Goal: Check status: Check status

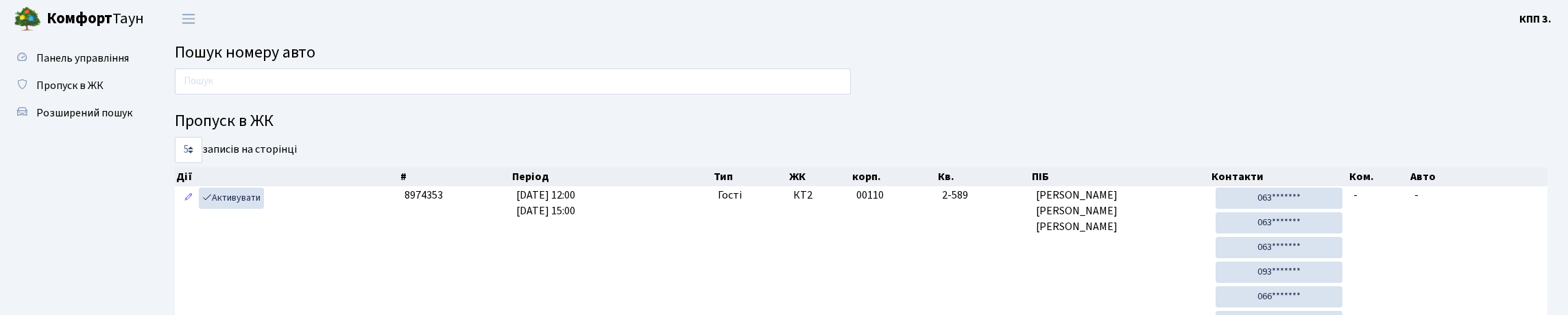
click at [264, 85] on input "text" at bounding box center [513, 81] width 676 height 26
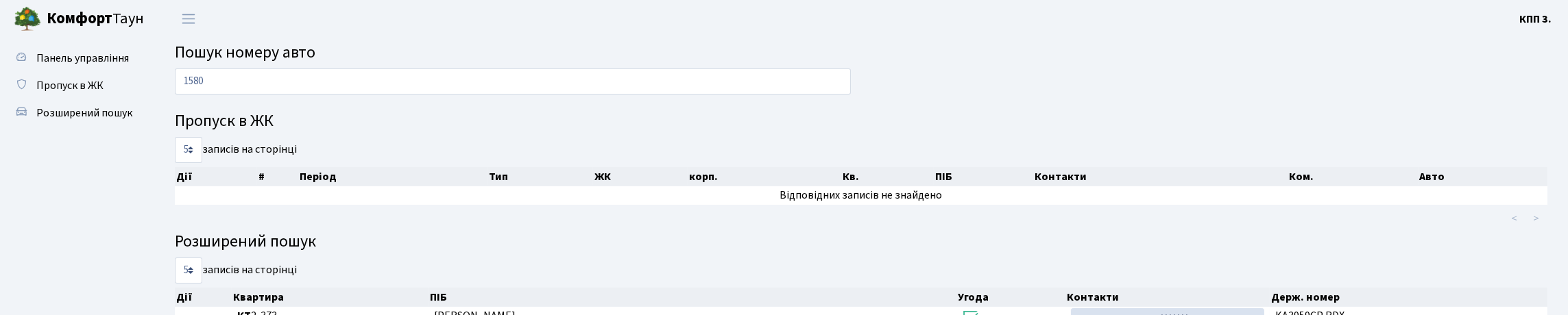
type input "1580"
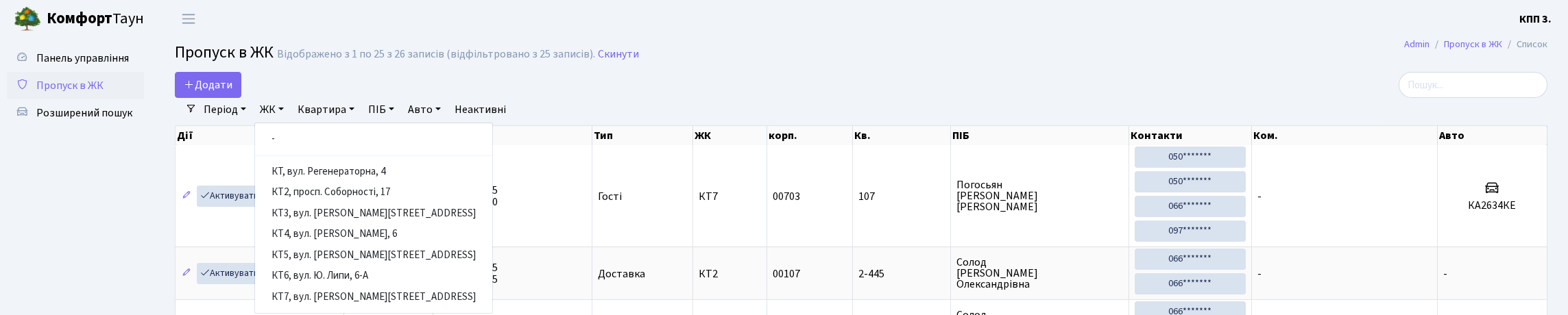
select select "25"
click at [77, 52] on span "Панель управління" at bounding box center [83, 59] width 92 height 15
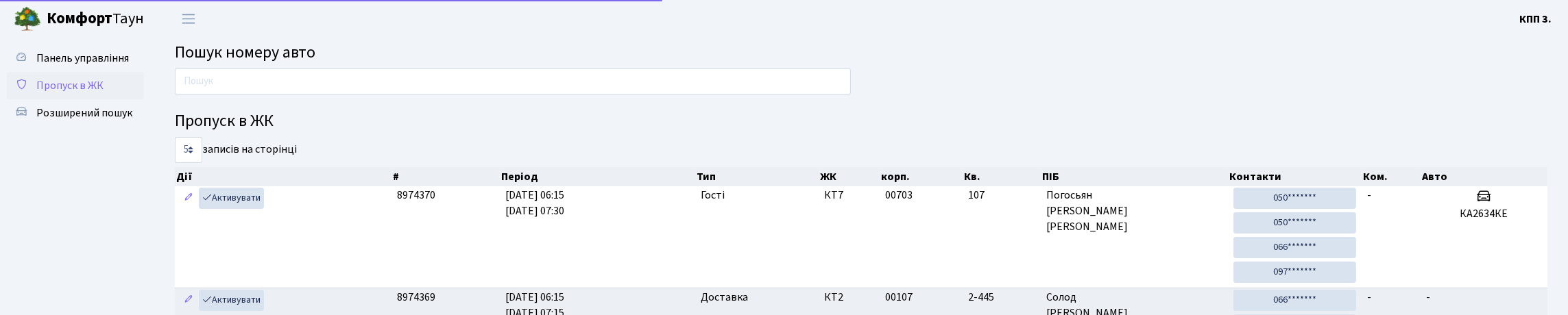
click at [128, 99] on link "Пропуск в ЖК" at bounding box center [75, 85] width 137 height 28
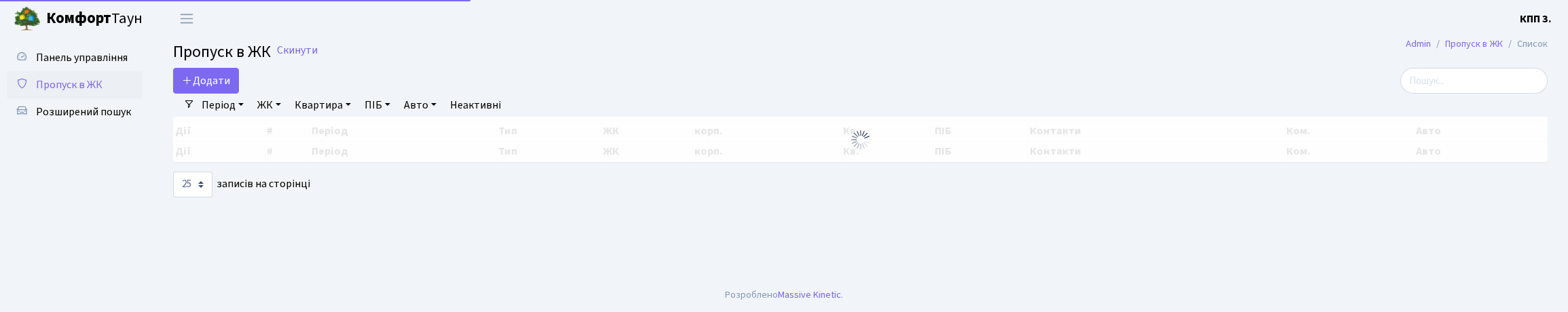
select select "25"
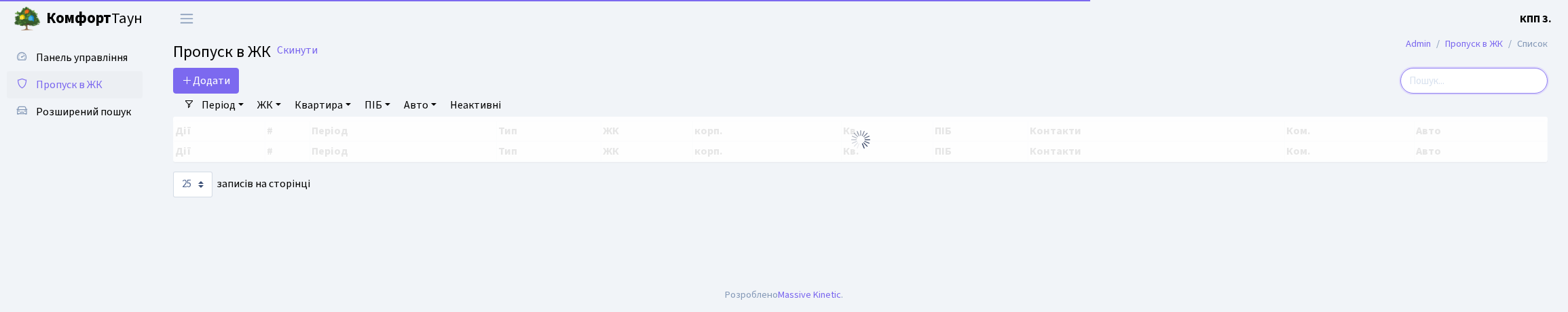
click at [1431, 93] on input "search" at bounding box center [1473, 80] width 147 height 26
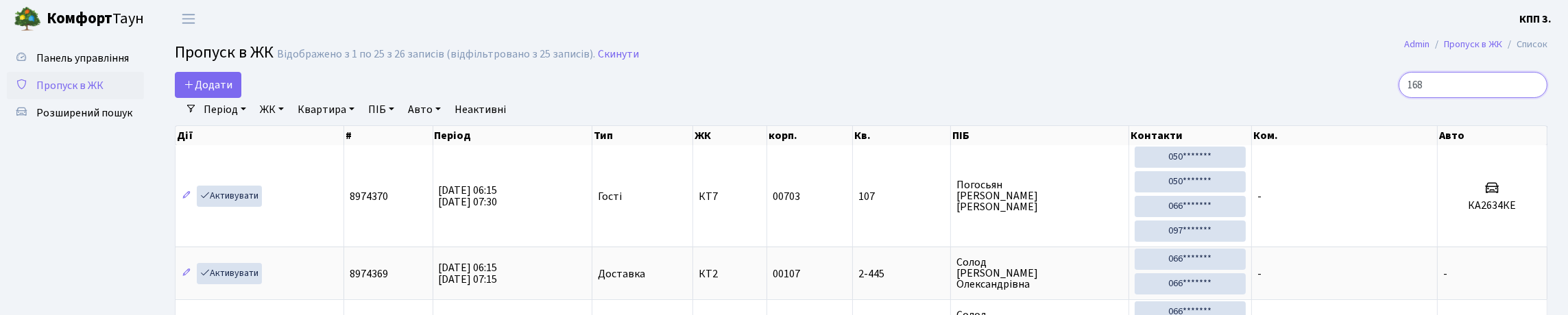
type input "1680"
